Goal: Task Accomplishment & Management: Manage account settings

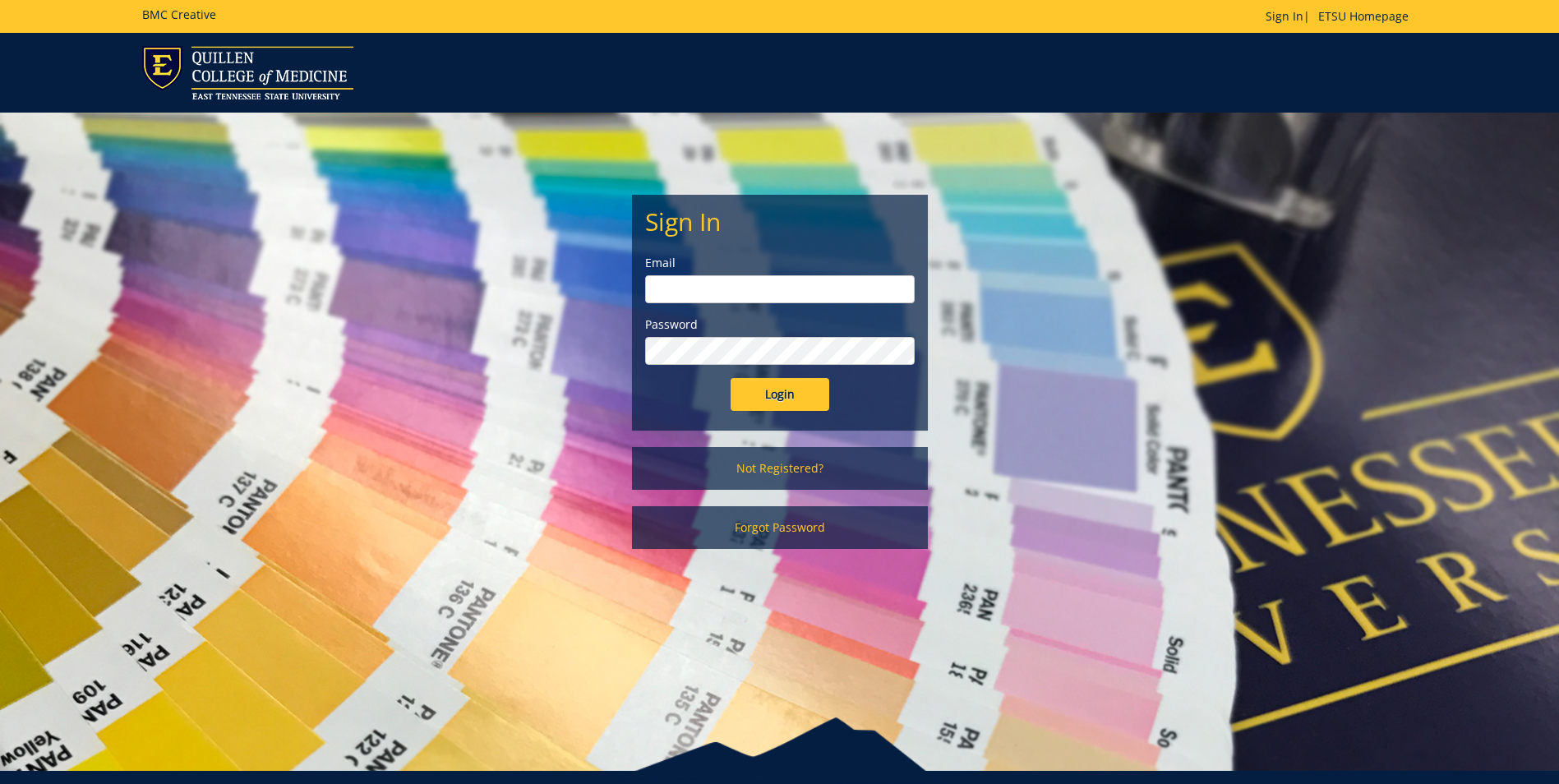
click at [696, 280] on input "email" at bounding box center [780, 289] width 270 height 28
type input "[EMAIL_ADDRESS][DOMAIN_NAME]"
click at [731, 378] on input "Login" at bounding box center [780, 393] width 99 height 33
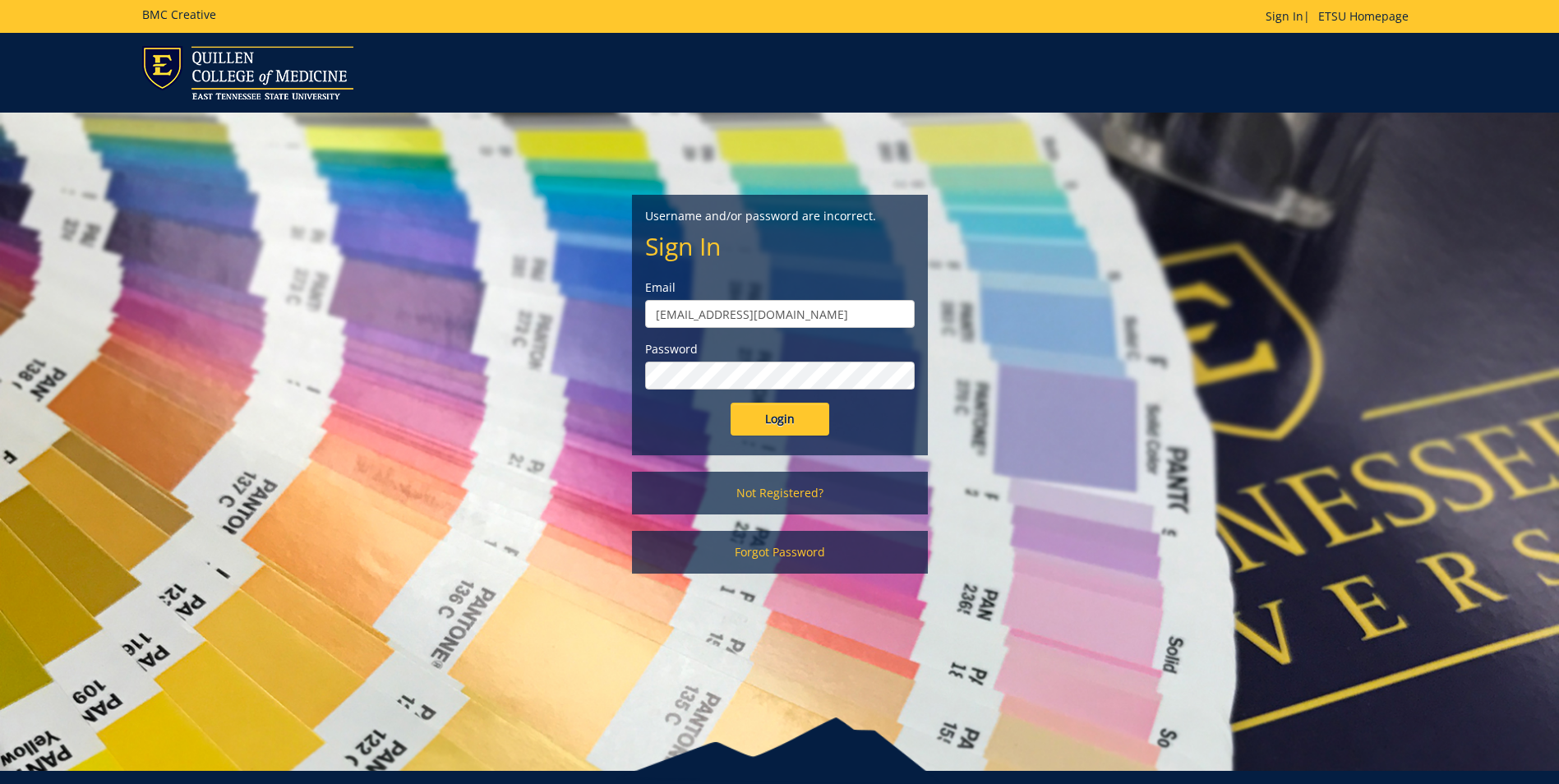
click at [731, 402] on input "Login" at bounding box center [780, 418] width 99 height 33
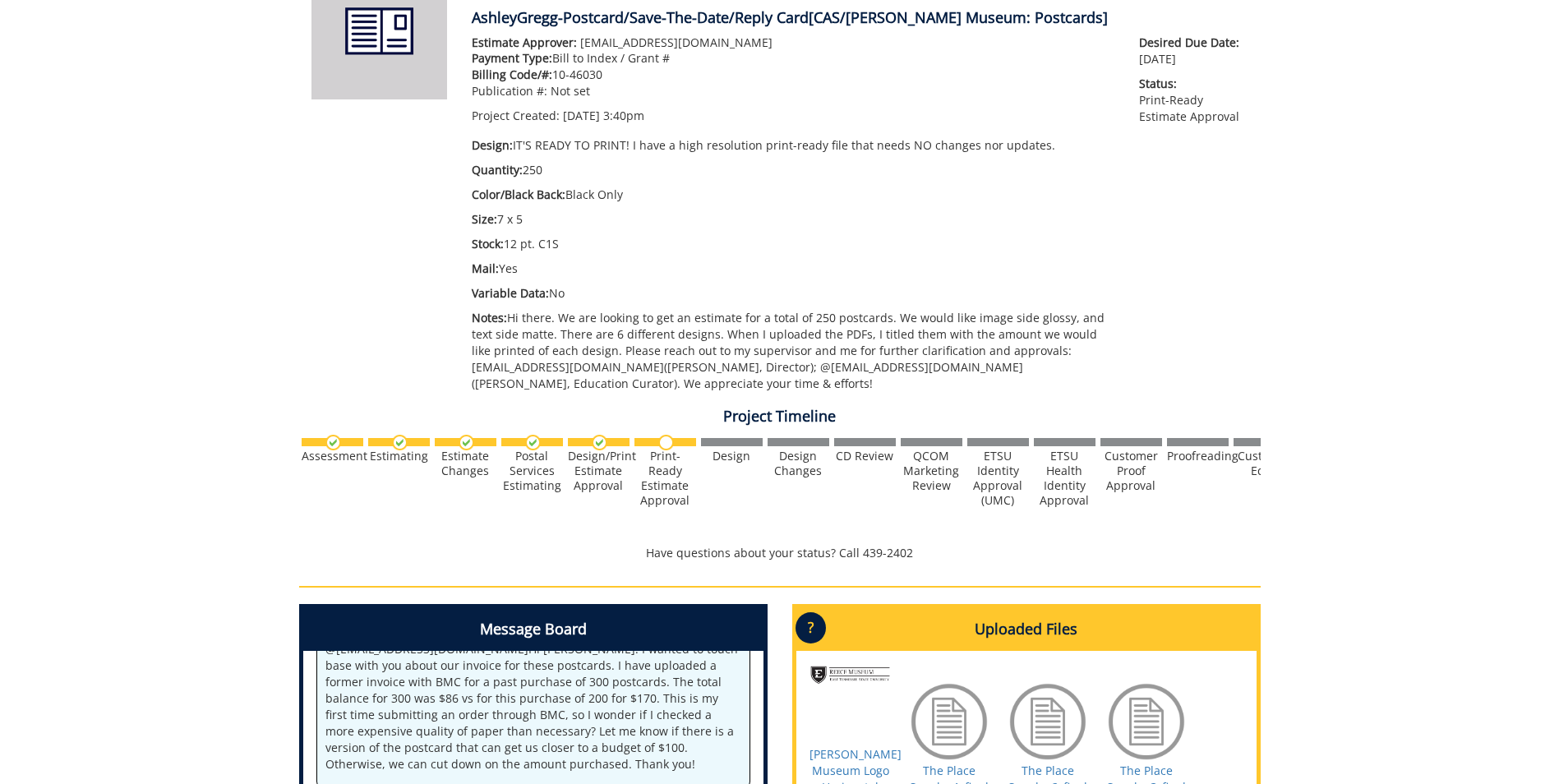
scroll to position [492, 0]
